Goal: Task Accomplishment & Management: Complete application form

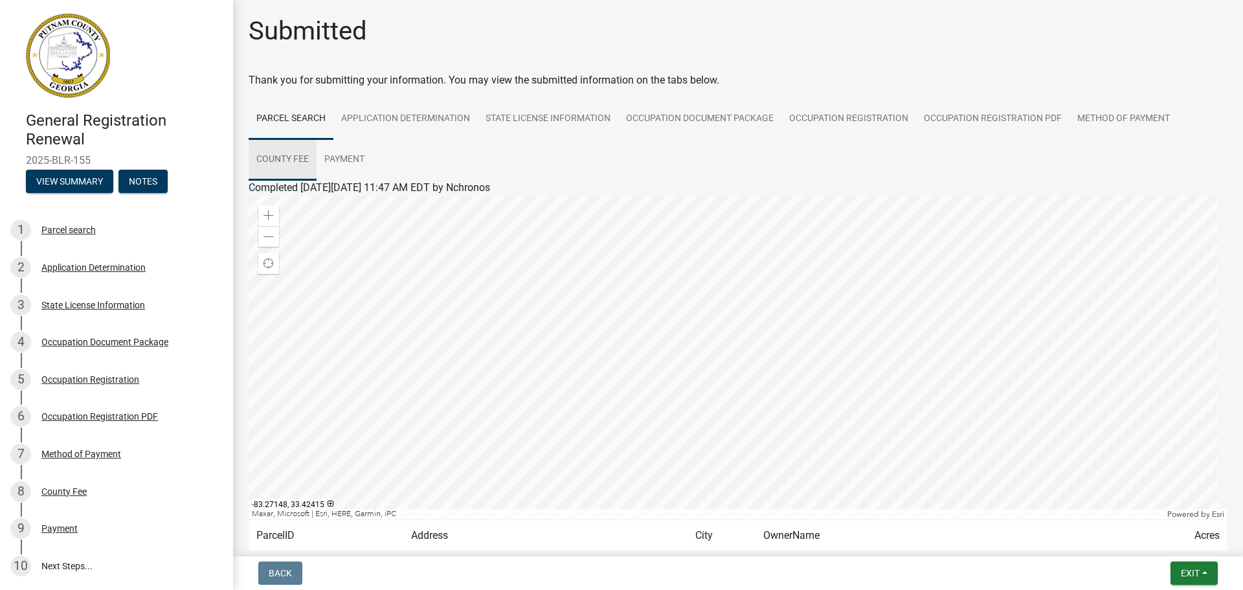
click at [280, 163] on link "County Fee" at bounding box center [283, 159] width 68 height 41
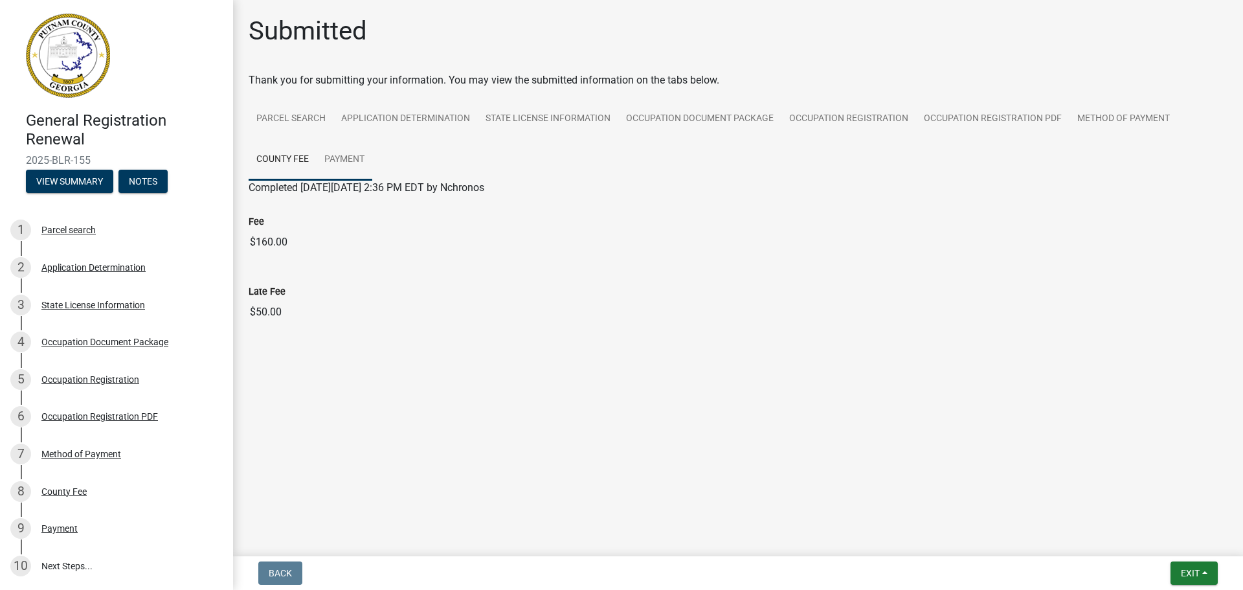
click at [362, 157] on link "Payment" at bounding box center [344, 159] width 56 height 41
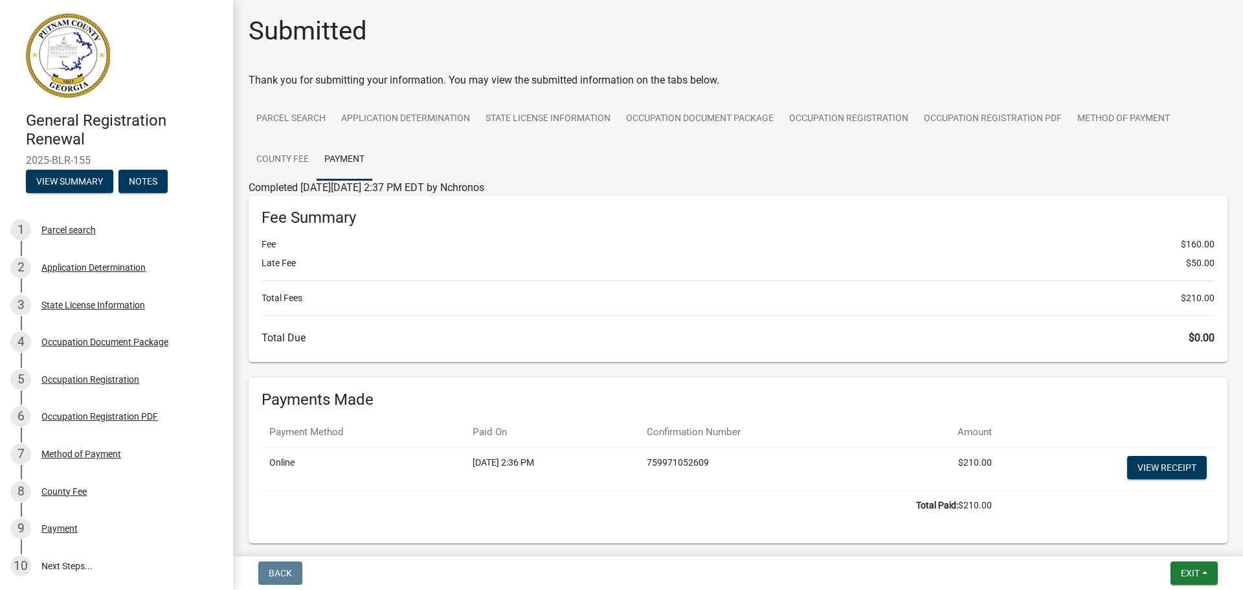
scroll to position [58, 0]
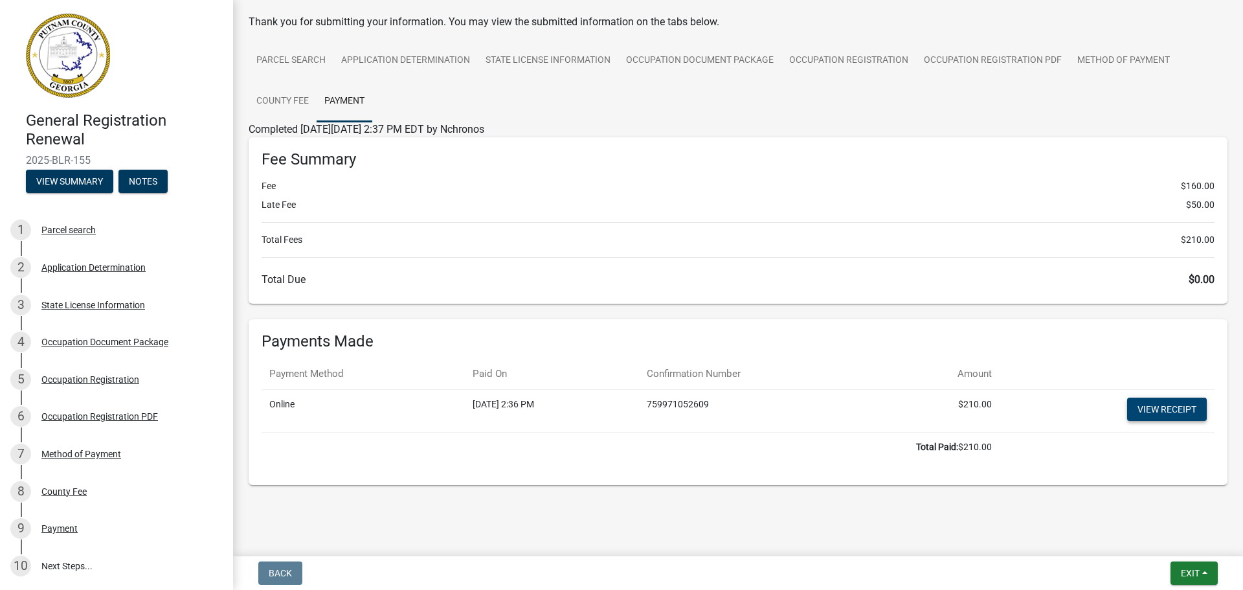
click at [1163, 419] on link "View receipt" at bounding box center [1167, 408] width 80 height 23
click at [142, 181] on button "Notes" at bounding box center [142, 181] width 49 height 23
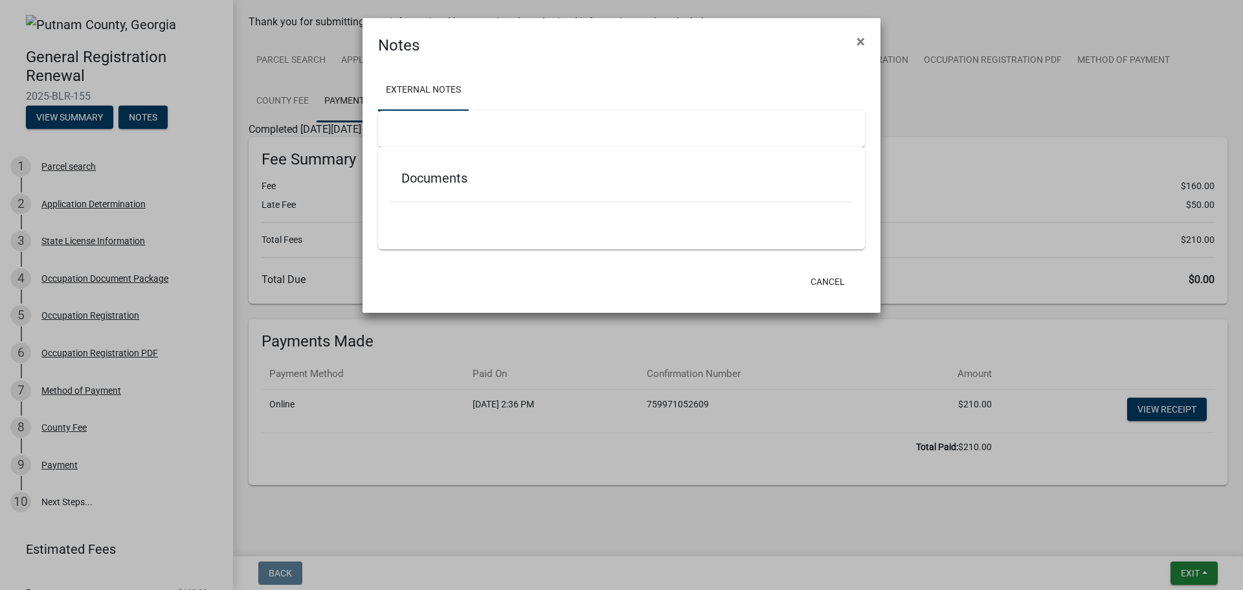
drag, startPoint x: 422, startPoint y: 179, endPoint x: 425, endPoint y: 130, distance: 48.6
click at [423, 175] on h5 "Documents" at bounding box center [621, 178] width 440 height 16
click at [443, 182] on h5 "Documents" at bounding box center [621, 178] width 440 height 16
click at [439, 91] on link "External Notes" at bounding box center [423, 90] width 91 height 41
click at [836, 288] on button "Cancel" at bounding box center [827, 281] width 55 height 23
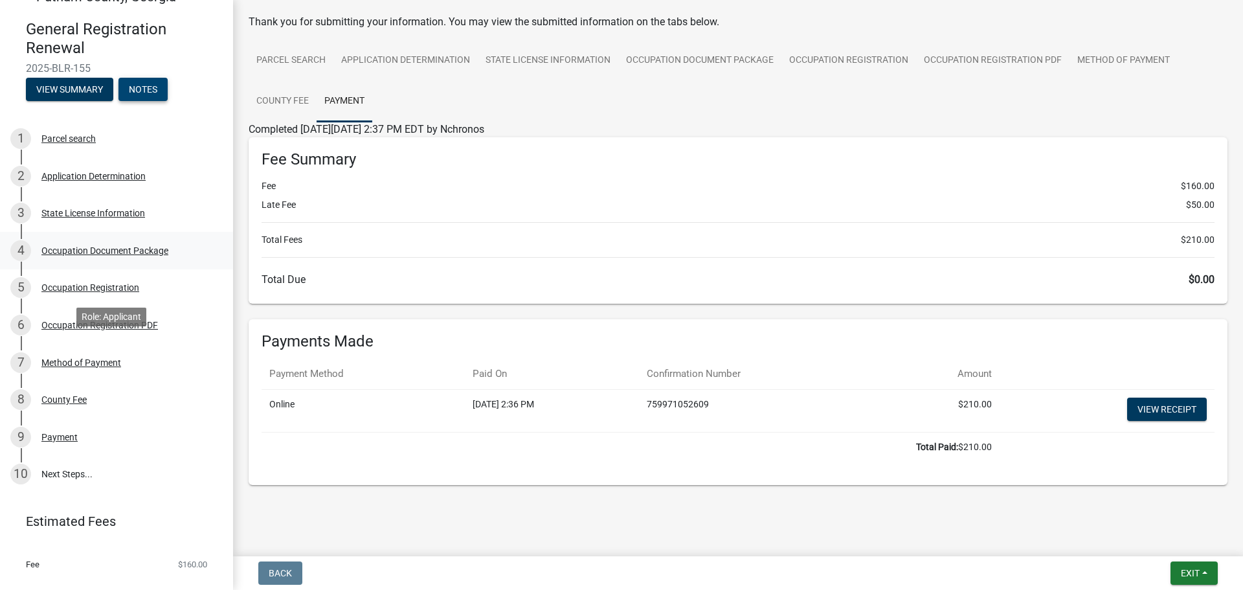
scroll to position [0, 0]
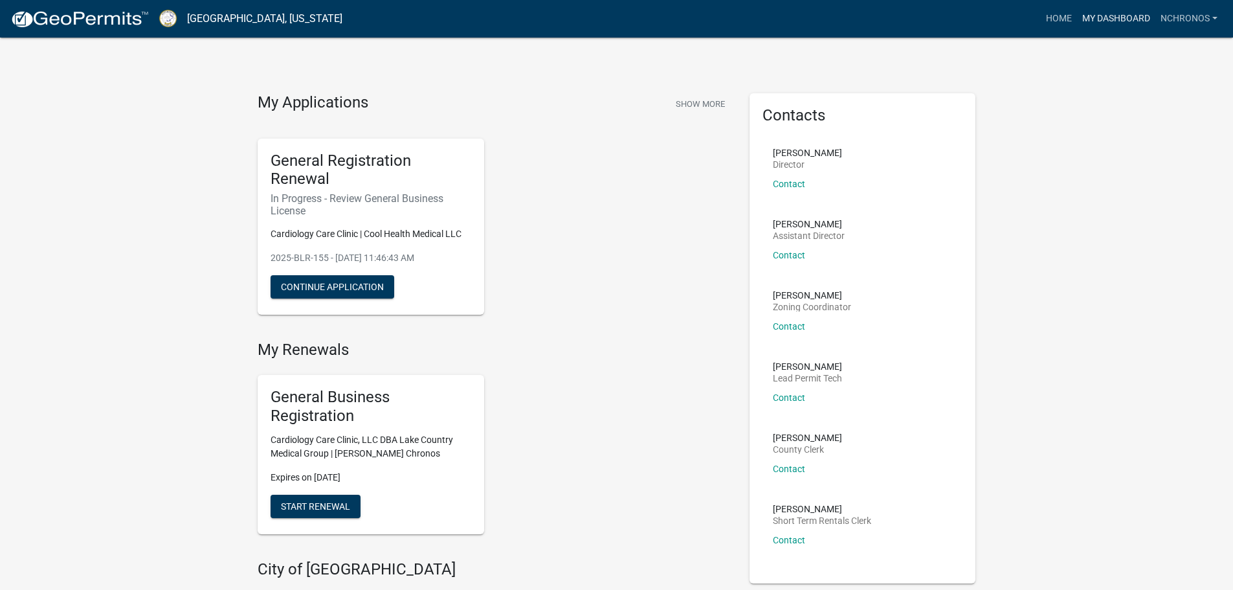
click at [1133, 18] on link "My Dashboard" at bounding box center [1116, 18] width 78 height 25
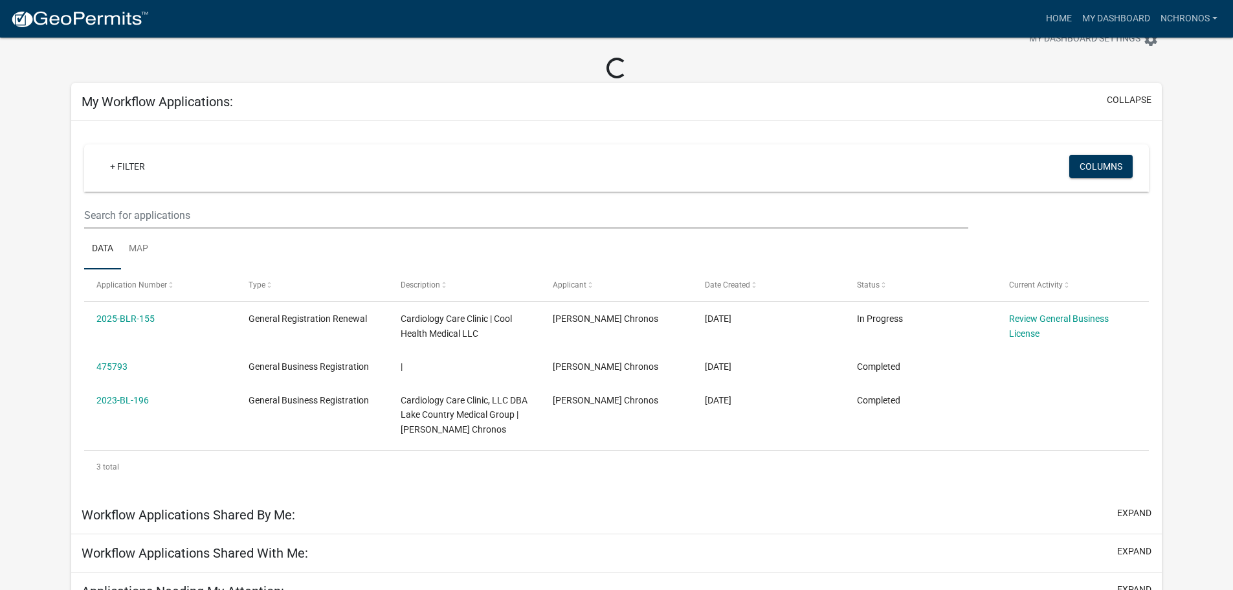
scroll to position [65, 0]
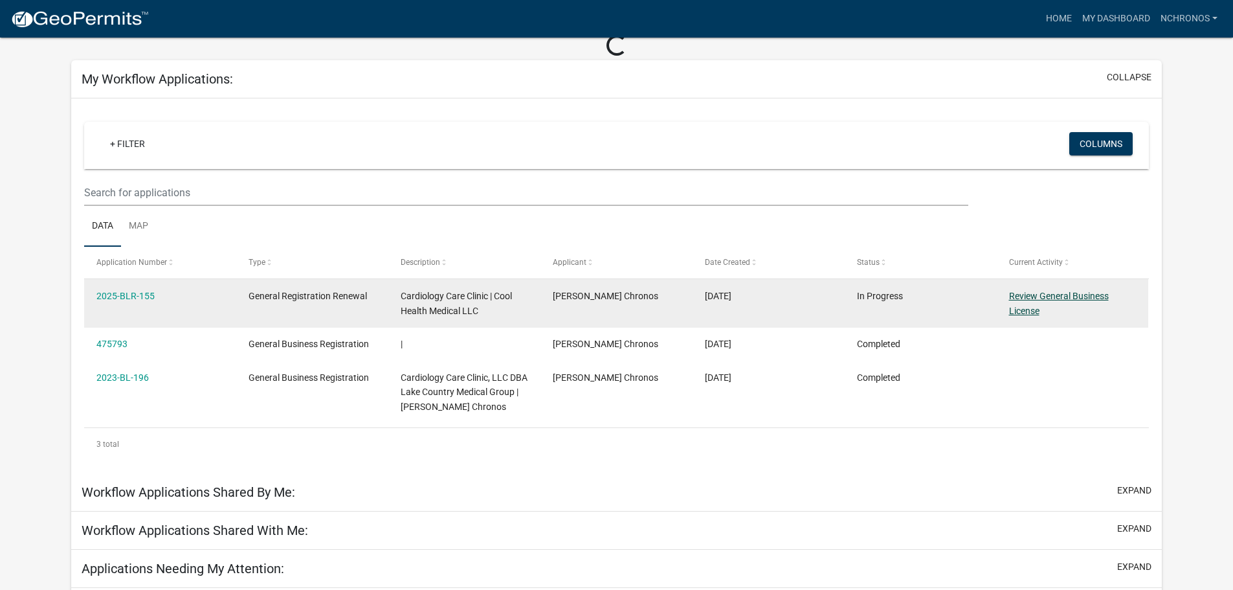
click at [1027, 295] on link "Review General Business License" at bounding box center [1059, 303] width 100 height 25
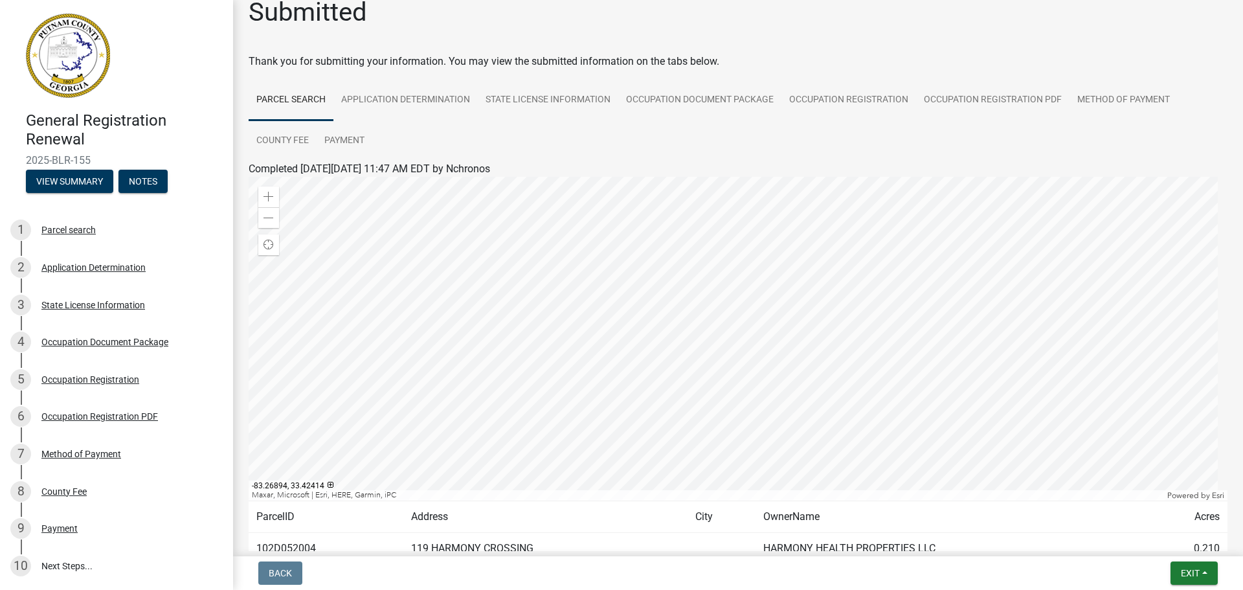
scroll to position [108, 0]
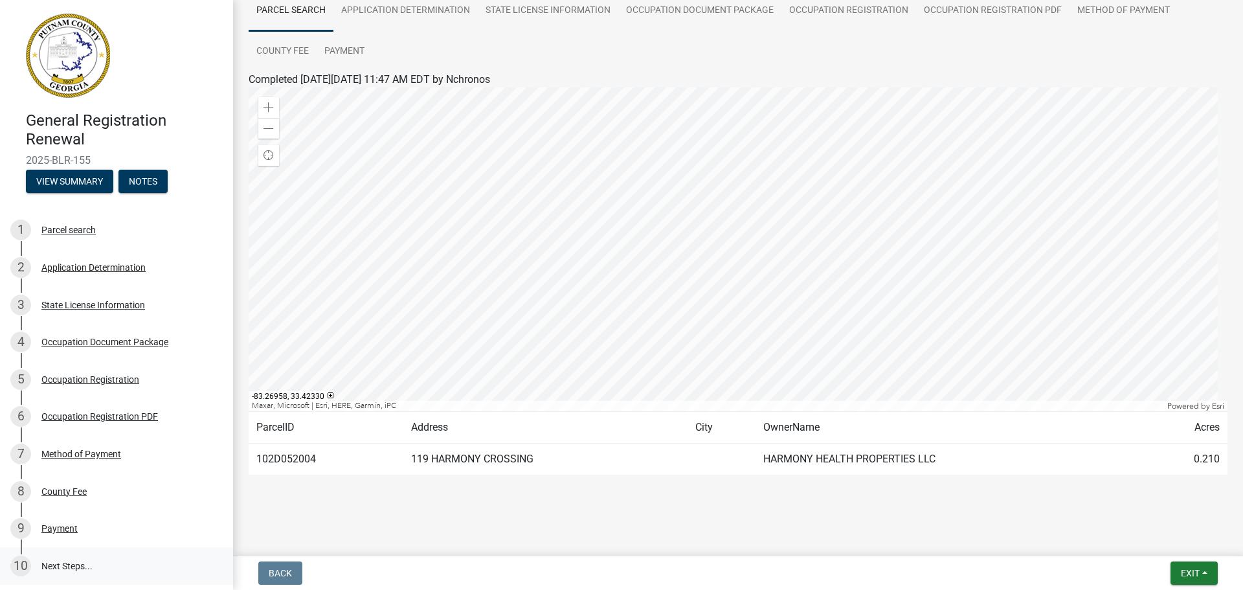
click at [45, 567] on link "10 Next Steps..." at bounding box center [116, 566] width 233 height 38
click at [346, 47] on link "Payment" at bounding box center [344, 51] width 56 height 41
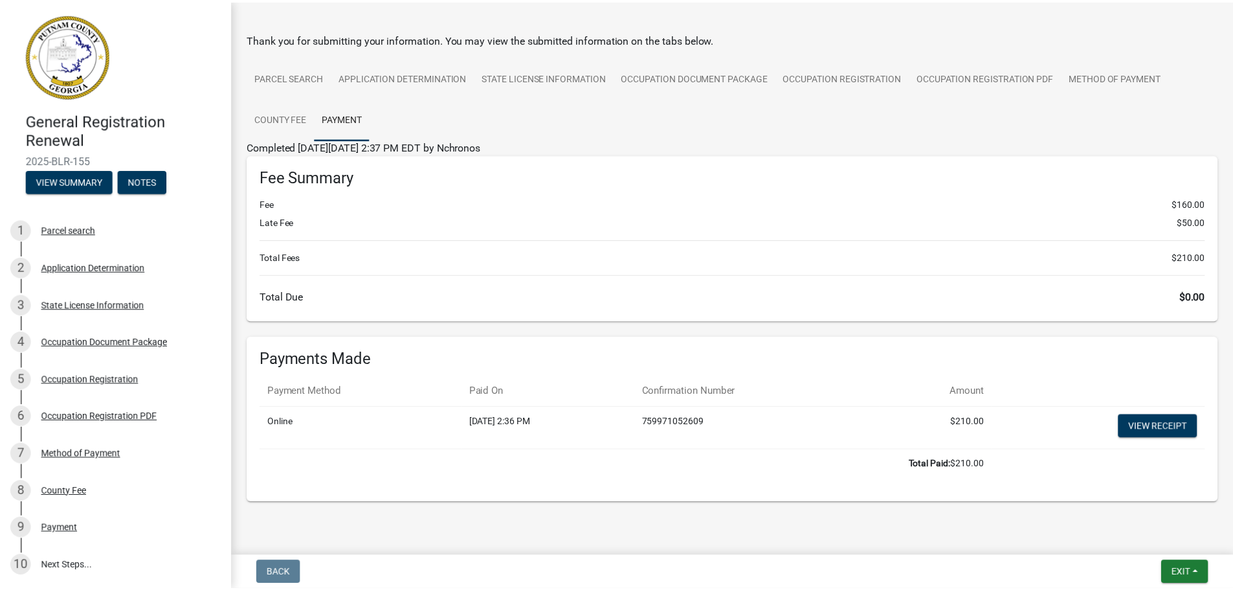
scroll to position [58, 0]
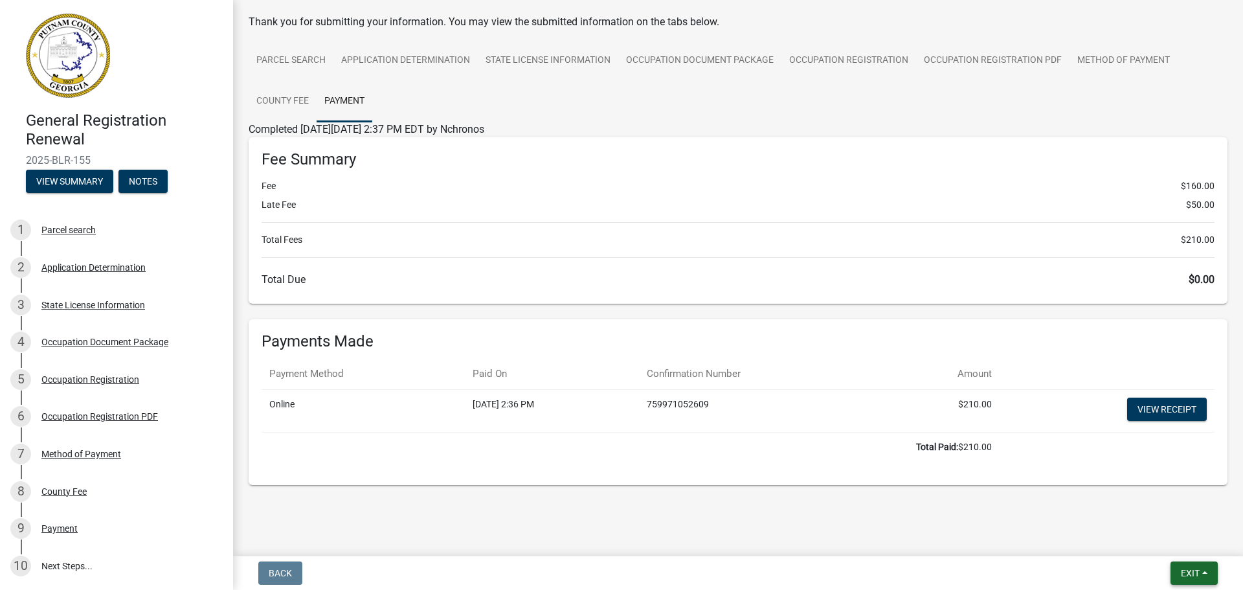
click at [1202, 573] on button "Exit" at bounding box center [1193, 572] width 47 height 23
click at [1179, 548] on button "Save & Exit" at bounding box center [1166, 539] width 104 height 31
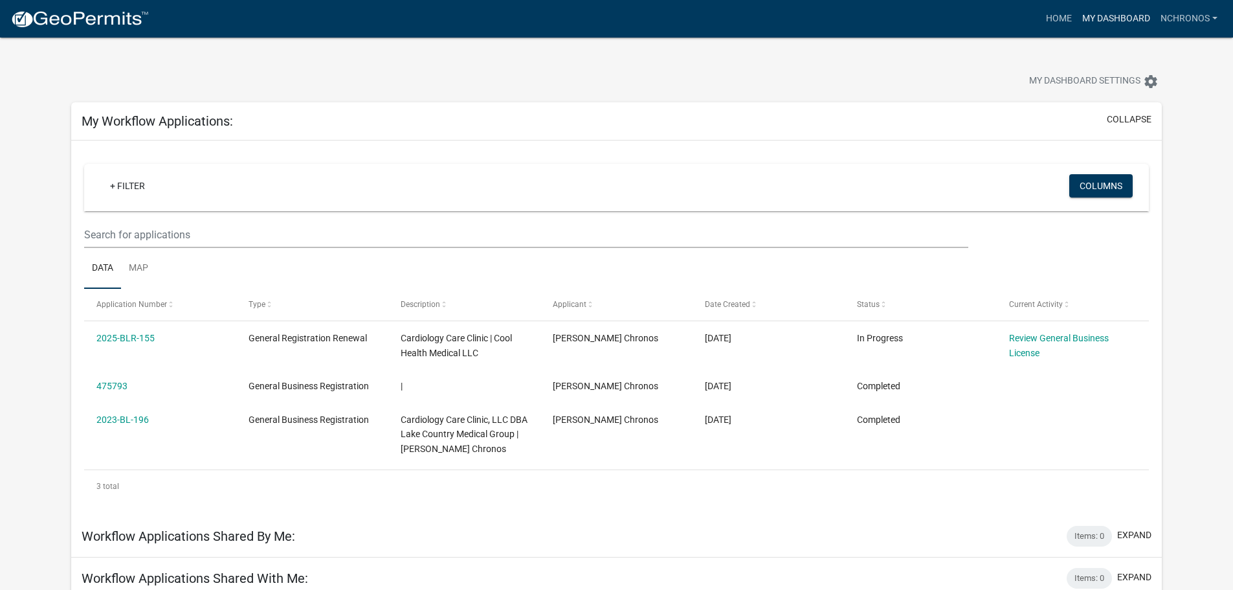
click at [1114, 17] on link "My Dashboard" at bounding box center [1116, 18] width 78 height 25
click at [1202, 12] on link "Nchronos" at bounding box center [1188, 18] width 67 height 25
click at [1052, 23] on link "Home" at bounding box center [1059, 18] width 36 height 25
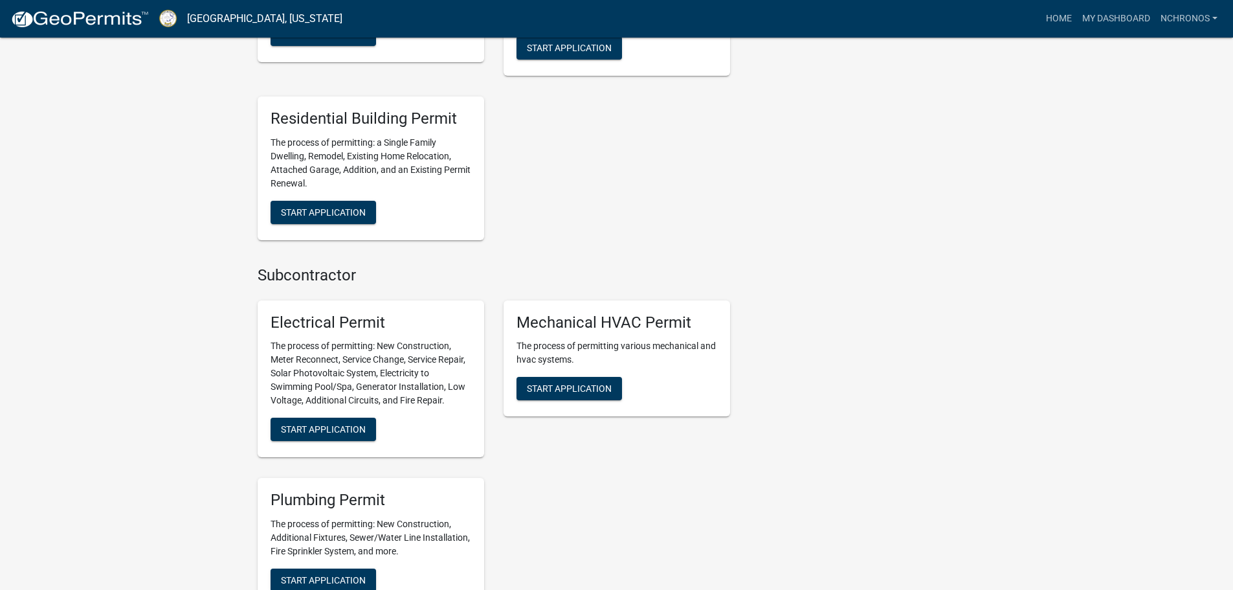
scroll to position [841, 0]
